Goal: Find contact information: Find contact information

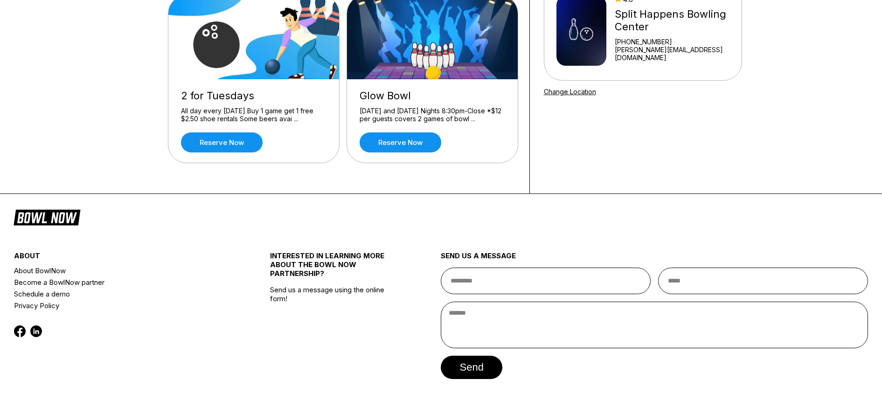
scroll to position [136, 0]
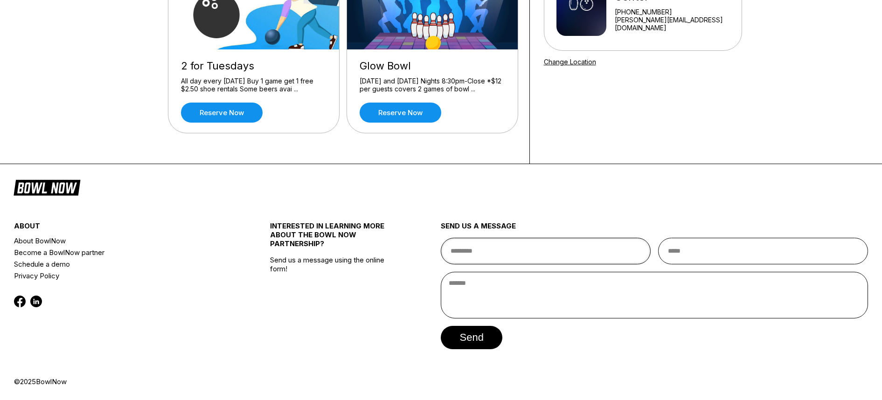
click at [492, 252] on input "text" at bounding box center [546, 251] width 210 height 27
type input "*"
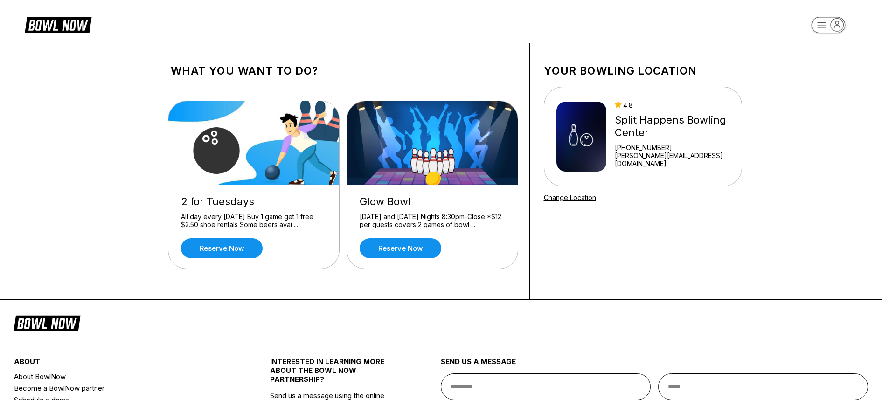
click at [619, 119] on div "Split Happens Bowling Center" at bounding box center [672, 126] width 115 height 25
click at [632, 114] on div "4.8 Split Happens Bowling Center [PHONE_NUMBER] [PERSON_NAME][EMAIL_ADDRESS][DO…" at bounding box center [672, 136] width 115 height 71
click at [578, 140] on img at bounding box center [582, 137] width 50 height 70
click at [635, 120] on div "Split Happens Bowling Center" at bounding box center [672, 126] width 115 height 25
click at [637, 149] on div "[PHONE_NUMBER]" at bounding box center [672, 148] width 115 height 8
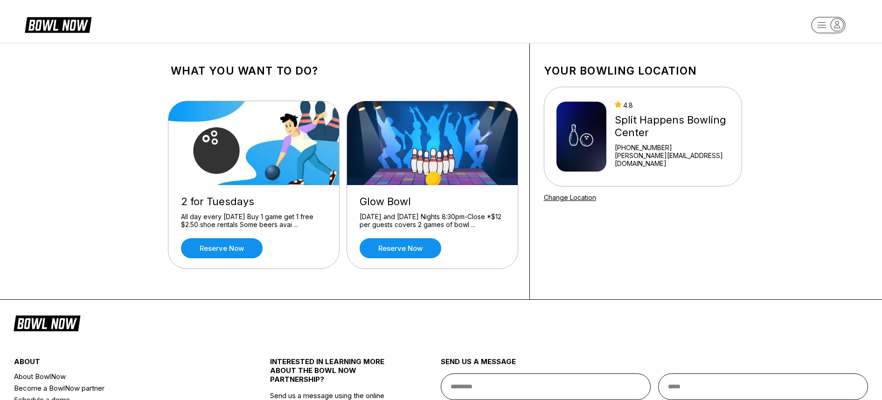
click at [602, 155] on img at bounding box center [582, 137] width 50 height 70
click at [629, 115] on div "4.8 Split Happens Bowling Center [PHONE_NUMBER] [PERSON_NAME][EMAIL_ADDRESS][DO…" at bounding box center [672, 136] width 115 height 71
click at [617, 160] on div "4.8 Split Happens Bowling Center [PHONE_NUMBER] [PERSON_NAME][EMAIL_ADDRESS][DO…" at bounding box center [643, 136] width 173 height 71
click at [680, 161] on link "[PERSON_NAME][EMAIL_ADDRESS][DOMAIN_NAME]" at bounding box center [672, 160] width 115 height 16
click at [823, 22] on icon "button" at bounding box center [822, 24] width 8 height 5
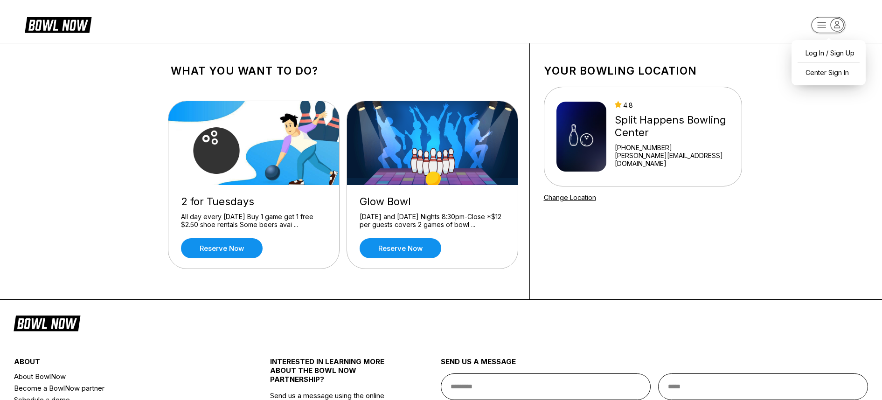
click at [759, 220] on div "What you want to do? 2 for Tuesdays All day every Tuesday Buy 1 game get 1 free…" at bounding box center [441, 171] width 882 height 257
